Goal: Find specific page/section: Find specific page/section

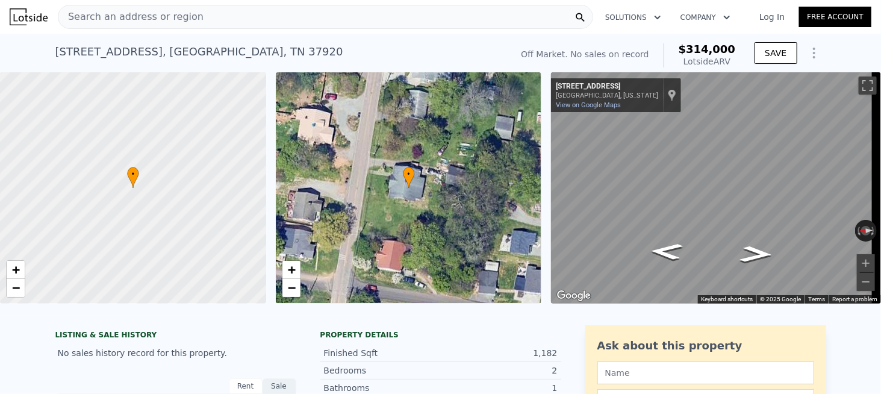
click at [179, 17] on span "Search an address or region" at bounding box center [130, 17] width 145 height 14
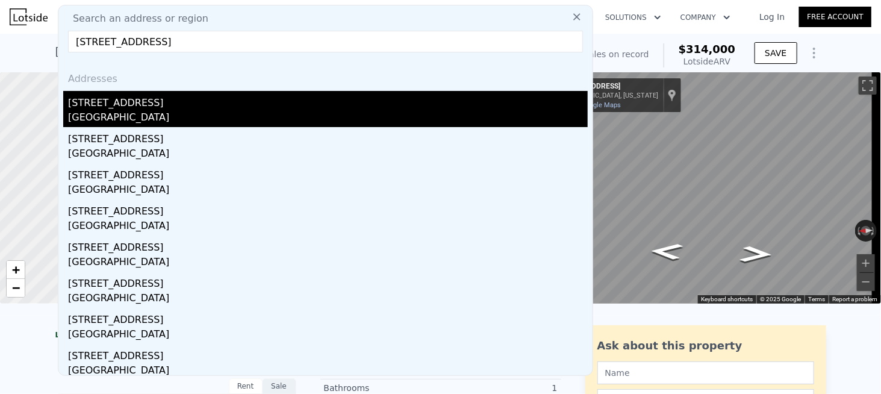
type input "[STREET_ADDRESS]"
click at [149, 113] on div "[GEOGRAPHIC_DATA]" at bounding box center [328, 118] width 520 height 17
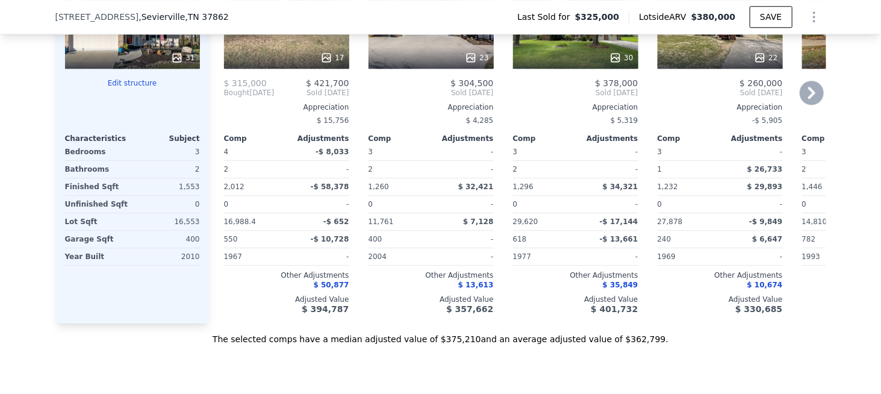
scroll to position [1561, 0]
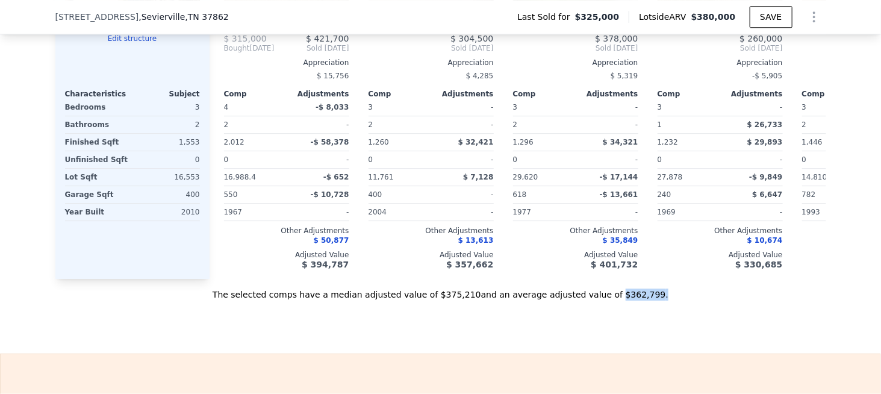
drag, startPoint x: 590, startPoint y: 306, endPoint x: 639, endPoint y: 307, distance: 48.8
click at [639, 301] on div "The selected comps have a median adjusted value of $375,210 and an average adju…" at bounding box center [440, 290] width 771 height 22
copy div "$362,799 ."
